Goal: Find specific page/section

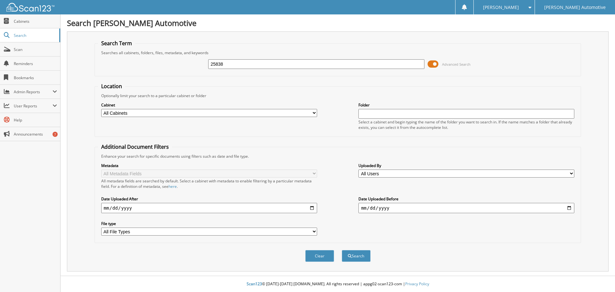
type input "25838"
click at [342, 250] on button "Search" at bounding box center [356, 256] width 29 height 12
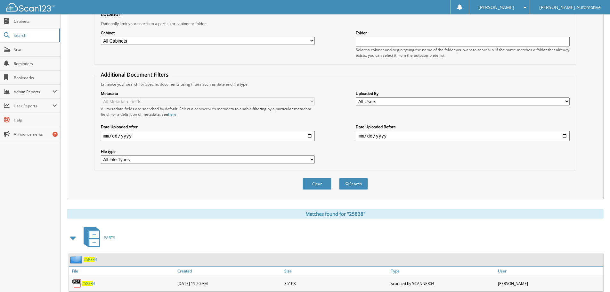
scroll to position [160, 0]
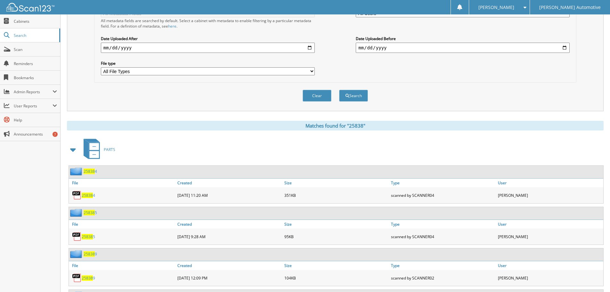
click at [74, 150] on span at bounding box center [73, 150] width 9 height 12
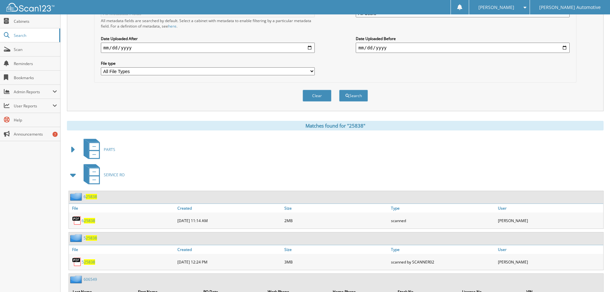
click at [74, 174] on span at bounding box center [73, 175] width 9 height 12
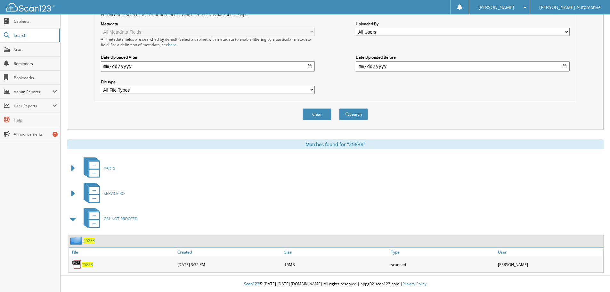
scroll to position [142, 0]
click at [89, 264] on span "25838" at bounding box center [87, 264] width 11 height 5
